Goal: Find specific page/section: Find specific page/section

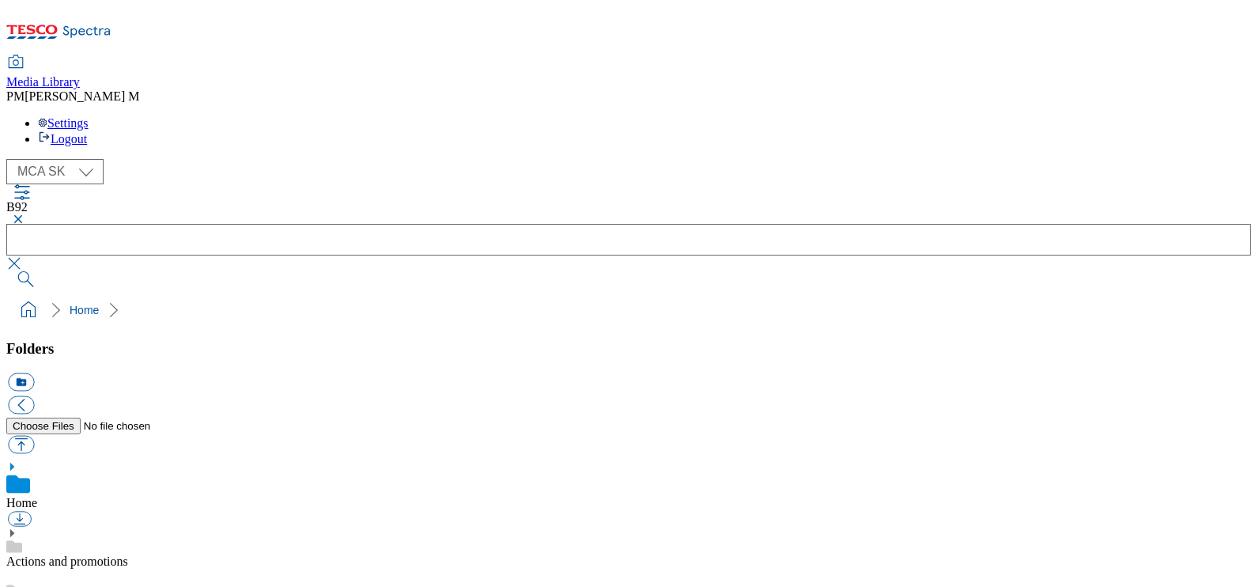
scroll to position [2, 0]
select select "flare-mca-hu"
click at [10, 159] on select "MCA CZ MCA HU MCA SK" at bounding box center [54, 171] width 97 height 25
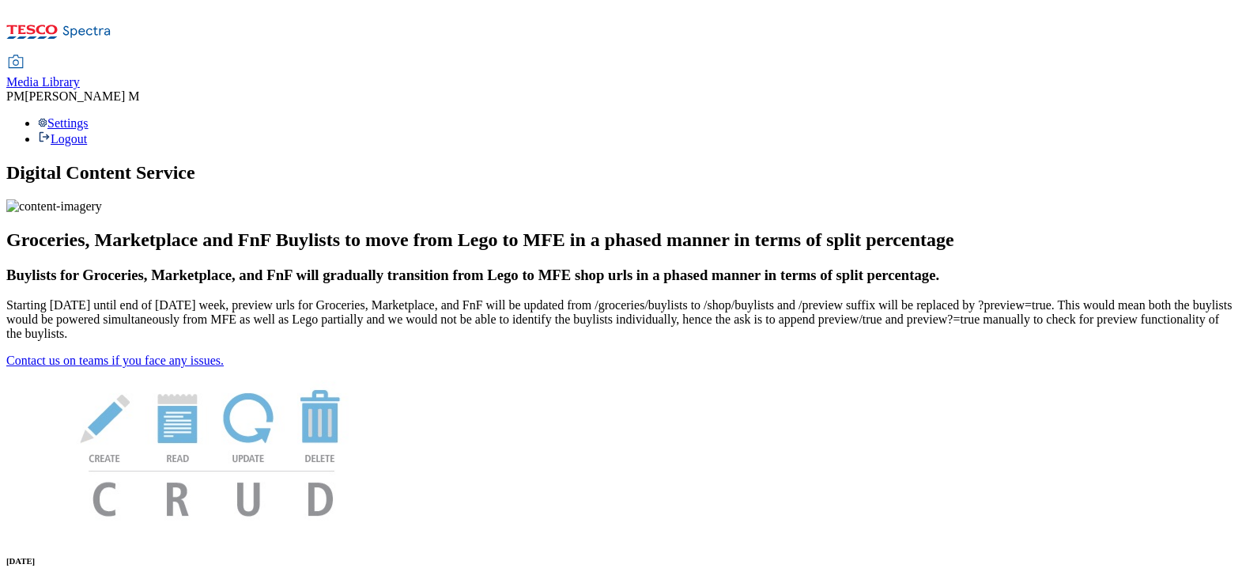
click at [80, 75] on span "Media Library" at bounding box center [43, 81] width 74 height 13
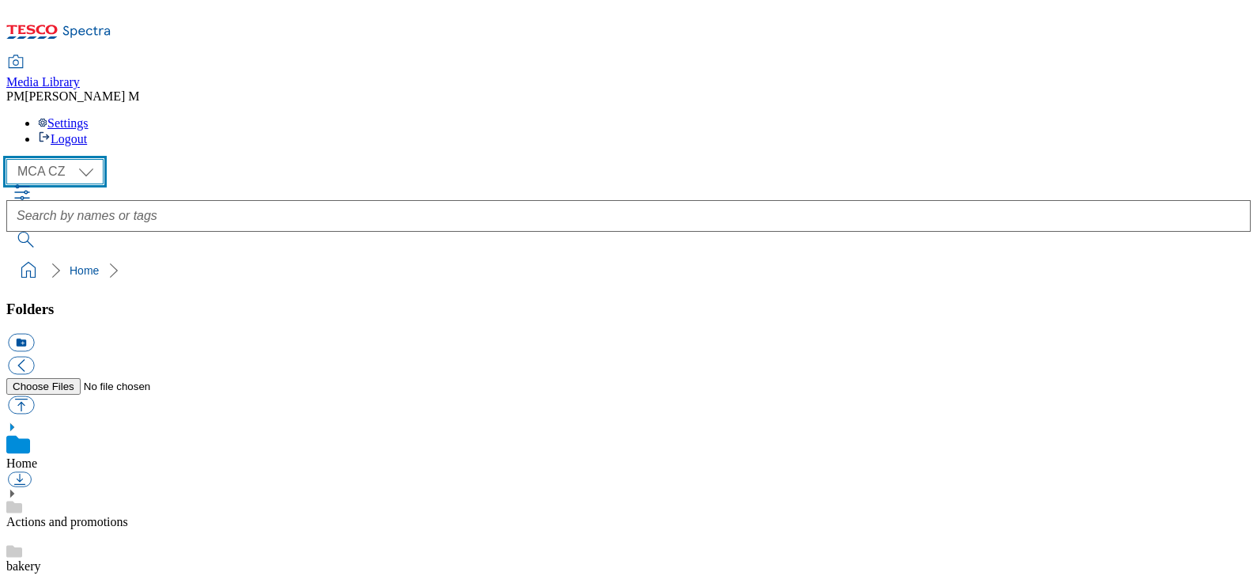
click at [76, 159] on select "MCA CZ MCA HU MCA SK" at bounding box center [54, 171] width 97 height 25
select select "flare-mca-hu"
click at [10, 159] on select "MCA CZ MCA HU MCA SK" at bounding box center [54, 171] width 97 height 25
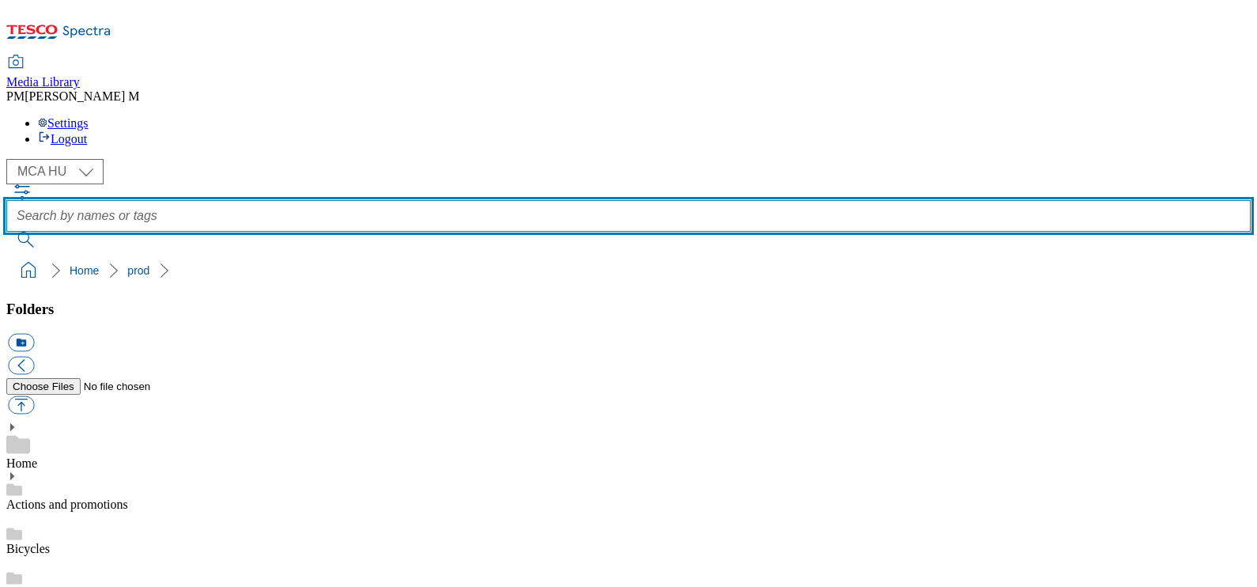
click at [558, 200] on input "text" at bounding box center [628, 216] width 1244 height 32
paste input "J11"
type input "J11"
click at [6, 232] on button "submit" at bounding box center [26, 240] width 41 height 16
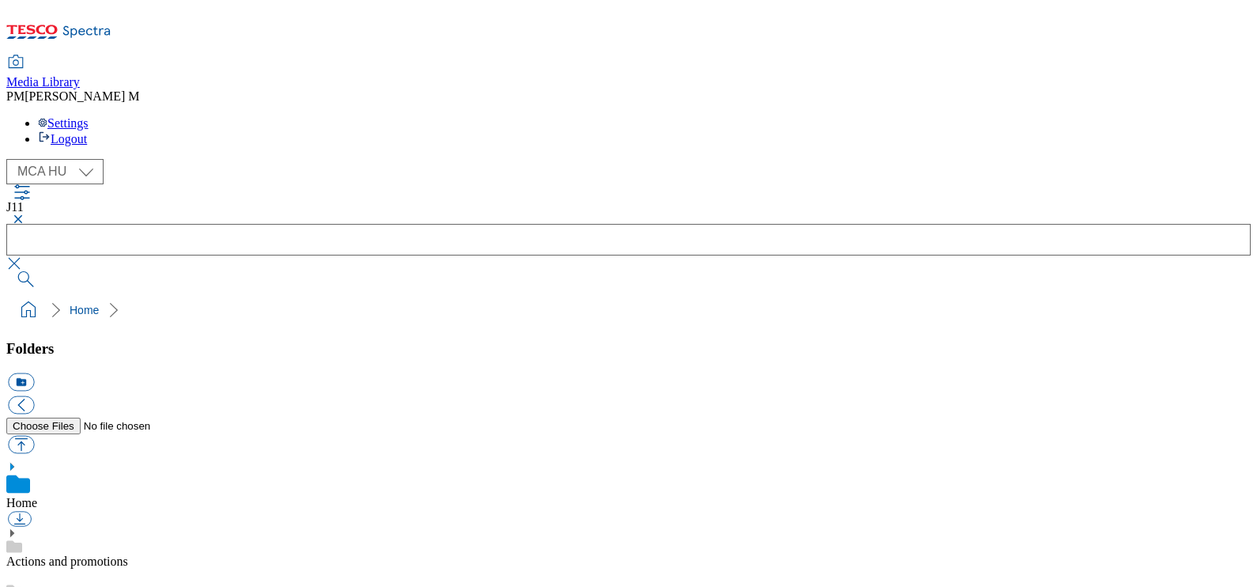
click at [25, 214] on button "button" at bounding box center [15, 218] width 19 height 9
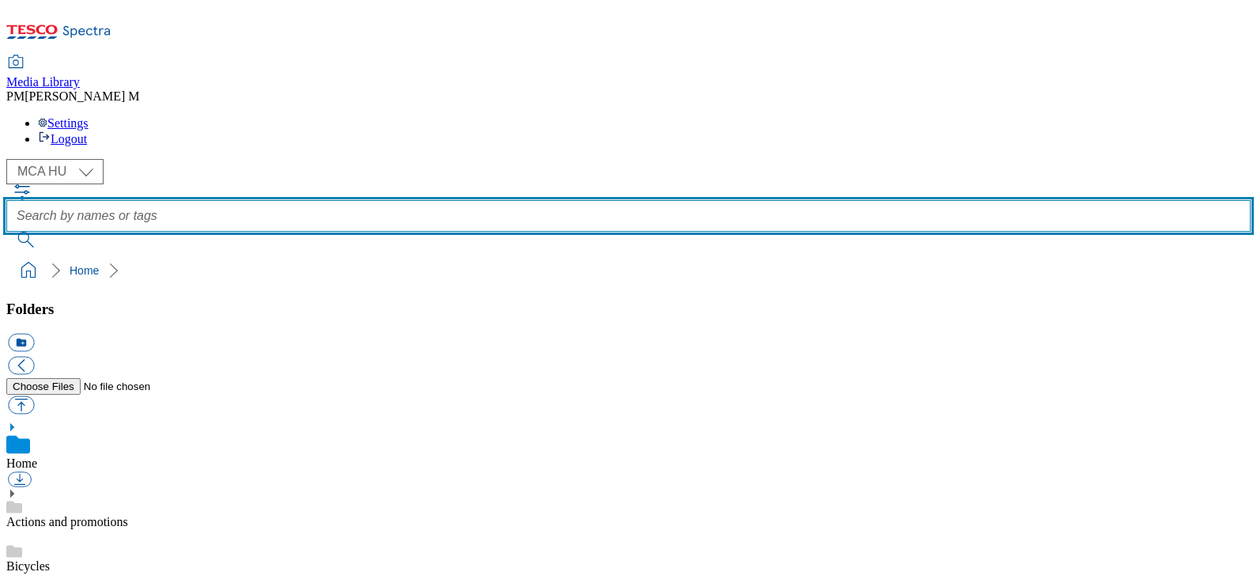
click at [473, 200] on input "text" at bounding box center [628, 216] width 1244 height 32
paste input "B92"
type input "B92"
click at [6, 232] on button "submit" at bounding box center [26, 240] width 41 height 16
